Goal: Task Accomplishment & Management: Complete application form

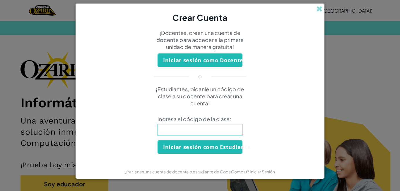
click at [212, 127] on input at bounding box center [200, 130] width 85 height 12
type input "BlueNorthRoad"
click at [206, 148] on button "Iniciar sesión como Estudiante" at bounding box center [200, 146] width 85 height 13
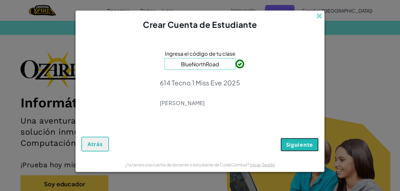
click at [306, 143] on span "Siguiente" at bounding box center [299, 144] width 27 height 7
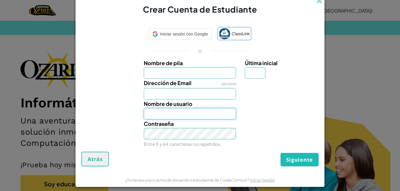
type input "Danakeyla [PERSON_NAME] A"
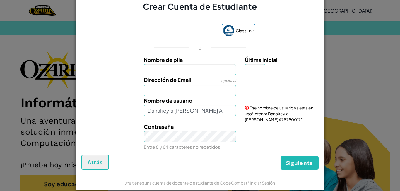
click at [181, 73] on input "Nombre de pila" at bounding box center [190, 69] width 93 height 11
type input "Itzamaray [PERSON_NAME] [PERSON_NAME]"
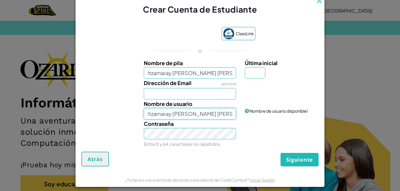
click at [221, 114] on input "Itzamaray [PERSON_NAME] [PERSON_NAME]" at bounding box center [190, 113] width 93 height 11
click at [158, 96] on input "Dirección de Email" at bounding box center [190, 93] width 93 height 11
click at [82, 160] on button "Atrás" at bounding box center [96, 159] width 28 height 15
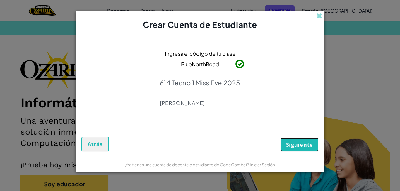
click at [286, 141] on button "Siguiente" at bounding box center [300, 144] width 38 height 13
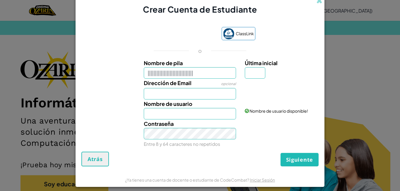
type input "|||||||||||||||||||||||||||||||"
type input "|"
click at [189, 69] on input "Da" at bounding box center [190, 72] width 93 height 11
type input "D"
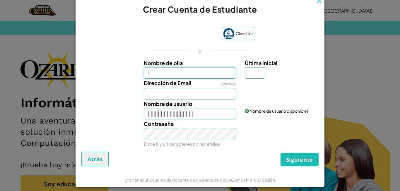
type input "Itzamaray [PERSON_NAME] [PERSON_NAME]"
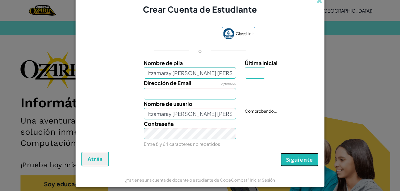
click at [290, 161] on span "Siguiente" at bounding box center [299, 159] width 27 height 7
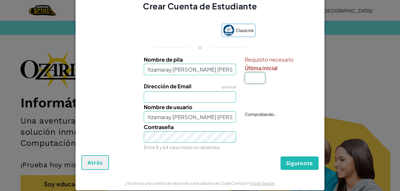
click at [252, 79] on input "Última inicial" at bounding box center [255, 77] width 21 height 11
type input "A"
type input "Itzamaray [PERSON_NAME]"
click at [297, 164] on span "Siguiente" at bounding box center [299, 162] width 27 height 7
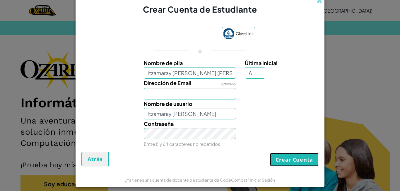
click at [291, 157] on button "Crear Cuenta" at bounding box center [294, 159] width 49 height 13
click at [293, 160] on button "Crear Cuenta" at bounding box center [294, 159] width 49 height 13
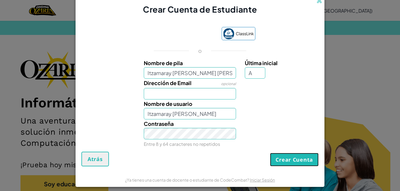
click at [293, 160] on button "Crear Cuenta" at bounding box center [294, 159] width 49 height 13
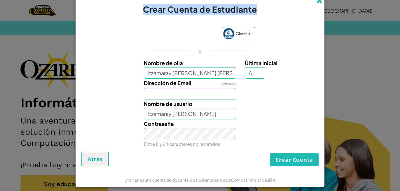
drag, startPoint x: 313, startPoint y: 1, endPoint x: 319, endPoint y: 1, distance: 5.3
click at [319, 1] on div "Crear Cuenta de Estudiante" at bounding box center [200, 5] width 249 height 20
click at [319, 1] on span at bounding box center [320, 1] width 6 height 6
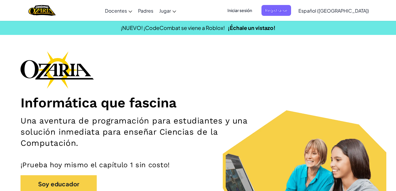
click at [251, 13] on span "Iniciar sesión" at bounding box center [240, 10] width 32 height 11
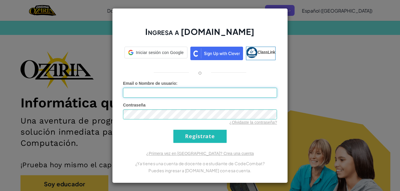
type input "Itzamaray [PERSON_NAME]"
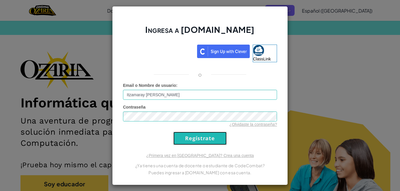
click at [192, 139] on input "Regístrate" at bounding box center [200, 138] width 53 height 13
